Goal: Find specific fact: Find specific fact

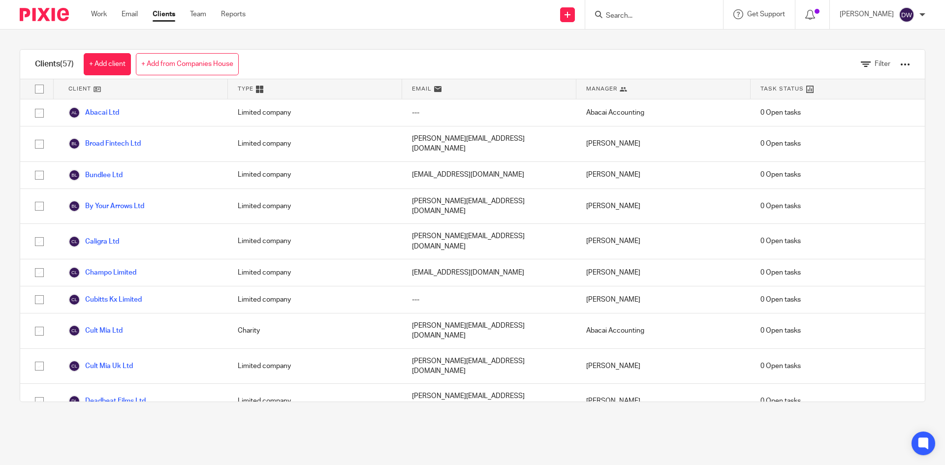
click at [646, 14] on input "Search" at bounding box center [649, 16] width 89 height 9
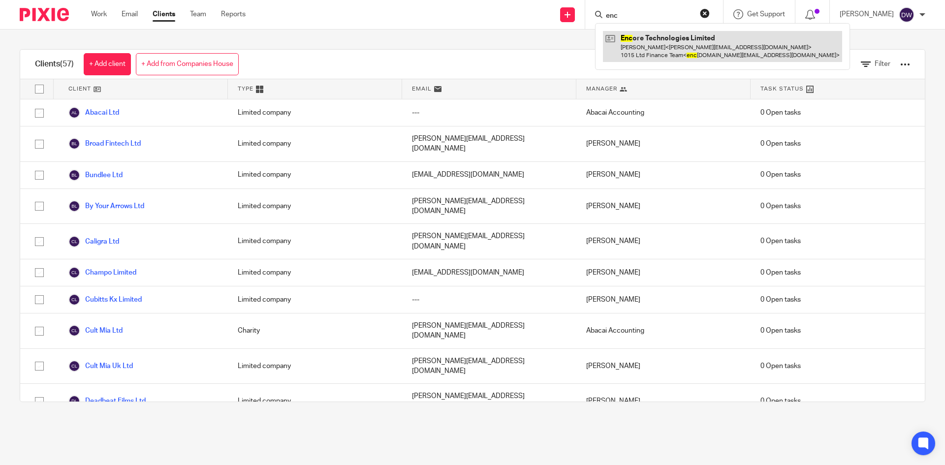
type input "enc"
click at [673, 44] on link at bounding box center [722, 46] width 239 height 31
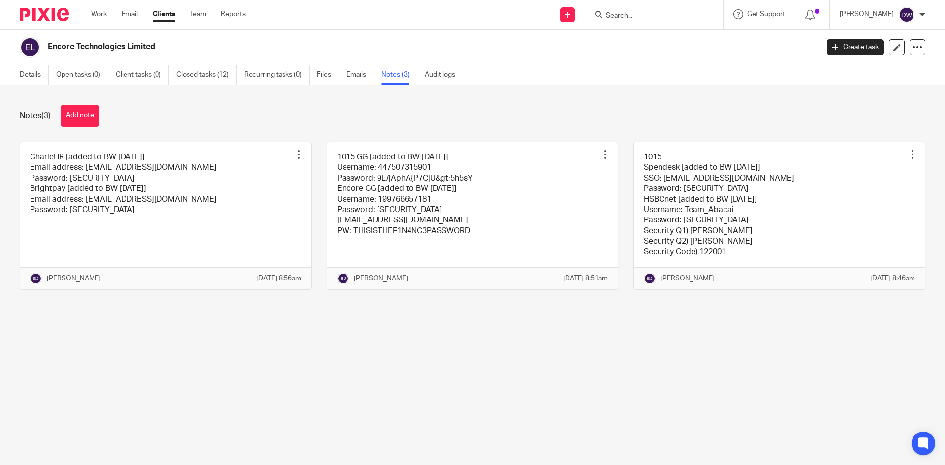
click at [475, 226] on link at bounding box center [472, 215] width 291 height 147
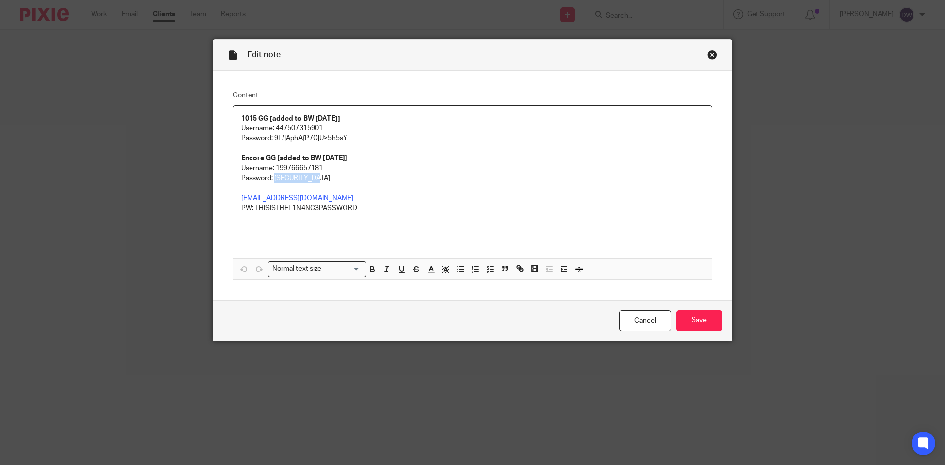
click at [253, 208] on p "PW: THISISTHEF1N4NC3PASSWORD" at bounding box center [472, 208] width 463 height 10
drag, startPoint x: 251, startPoint y: 208, endPoint x: 444, endPoint y: 208, distance: 193.0
click at [444, 208] on p "PW: THISISTHEF1N4NC3PASSWORD" at bounding box center [472, 208] width 463 height 10
copy p "THISISTHEF1N4NC3PASSWORD"
